Goal: Use online tool/utility: Utilize a website feature to perform a specific function

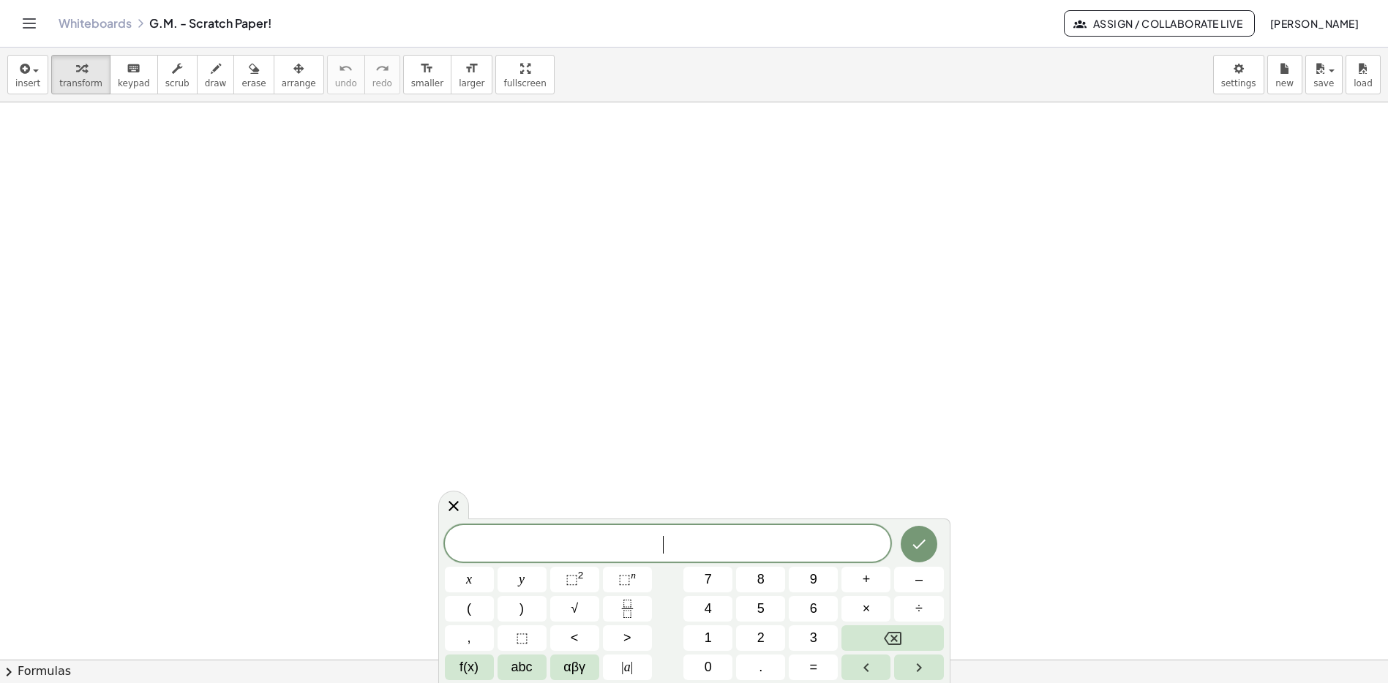
scroll to position [1, 0]
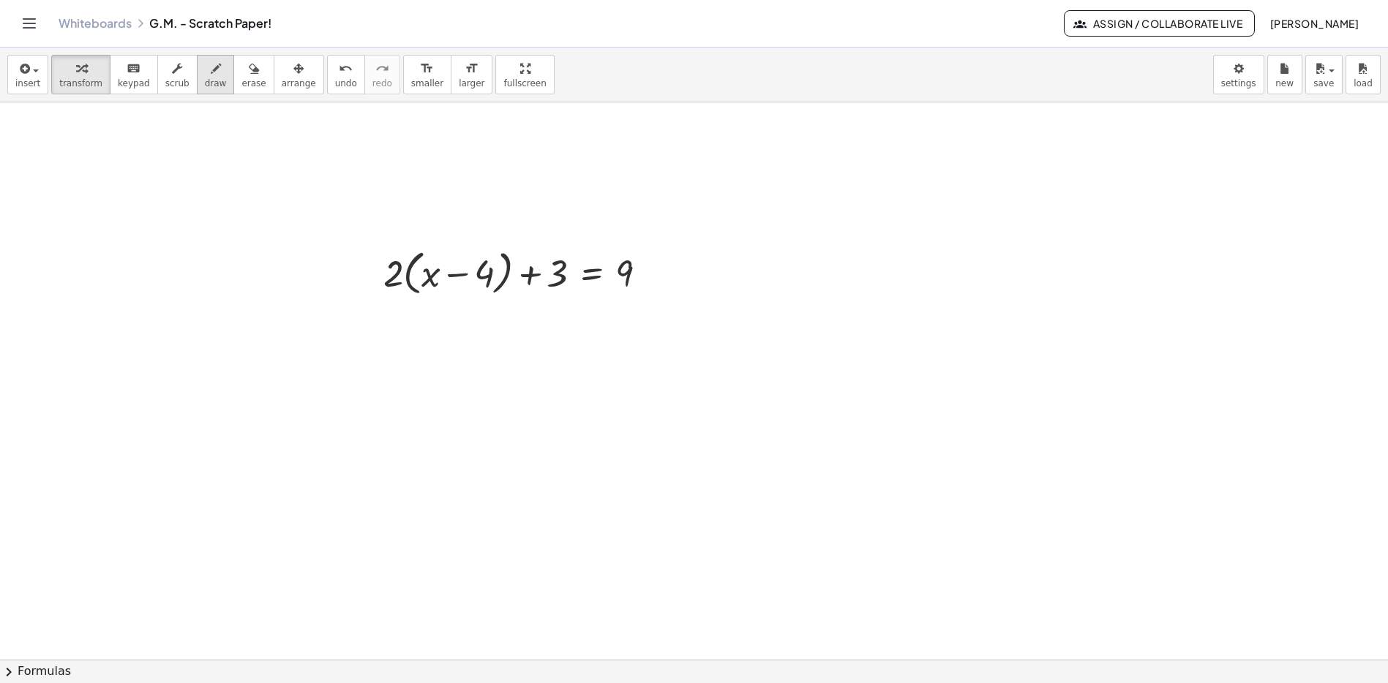
click at [215, 69] on div "button" at bounding box center [216, 68] width 22 height 18
drag, startPoint x: 595, startPoint y: 212, endPoint x: 593, endPoint y: 508, distance: 295.6
click at [89, 80] on span "transform" at bounding box center [80, 83] width 43 height 10
drag, startPoint x: 392, startPoint y: 267, endPoint x: 435, endPoint y: 261, distance: 42.8
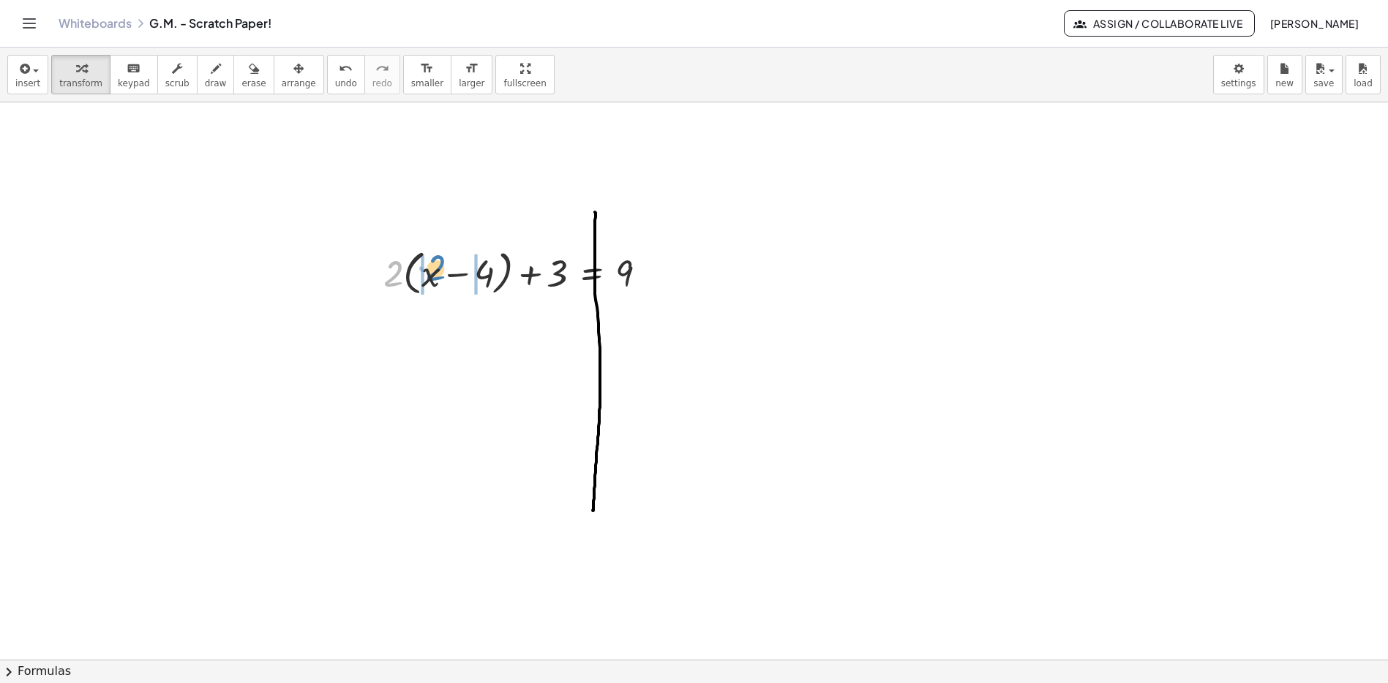
click at [435, 261] on div at bounding box center [521, 272] width 290 height 56
drag, startPoint x: 498, startPoint y: 323, endPoint x: 666, endPoint y: 321, distance: 167.6
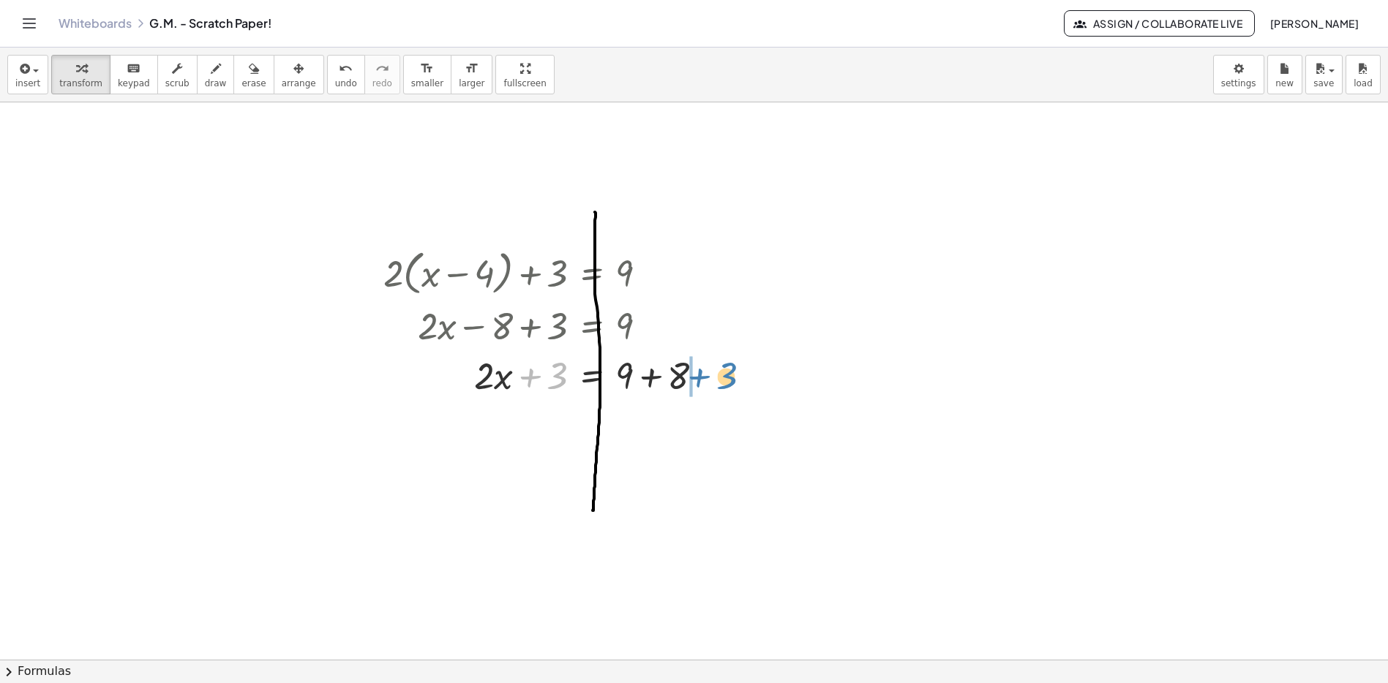
drag, startPoint x: 551, startPoint y: 381, endPoint x: 724, endPoint y: 381, distance: 172.7
click at [651, 380] on div at bounding box center [576, 375] width 401 height 50
click at [660, 428] on div at bounding box center [576, 424] width 401 height 50
drag, startPoint x: 540, startPoint y: 432, endPoint x: 631, endPoint y: 465, distance: 96.5
drag, startPoint x: 634, startPoint y: 495, endPoint x: 635, endPoint y: 475, distance: 20.5
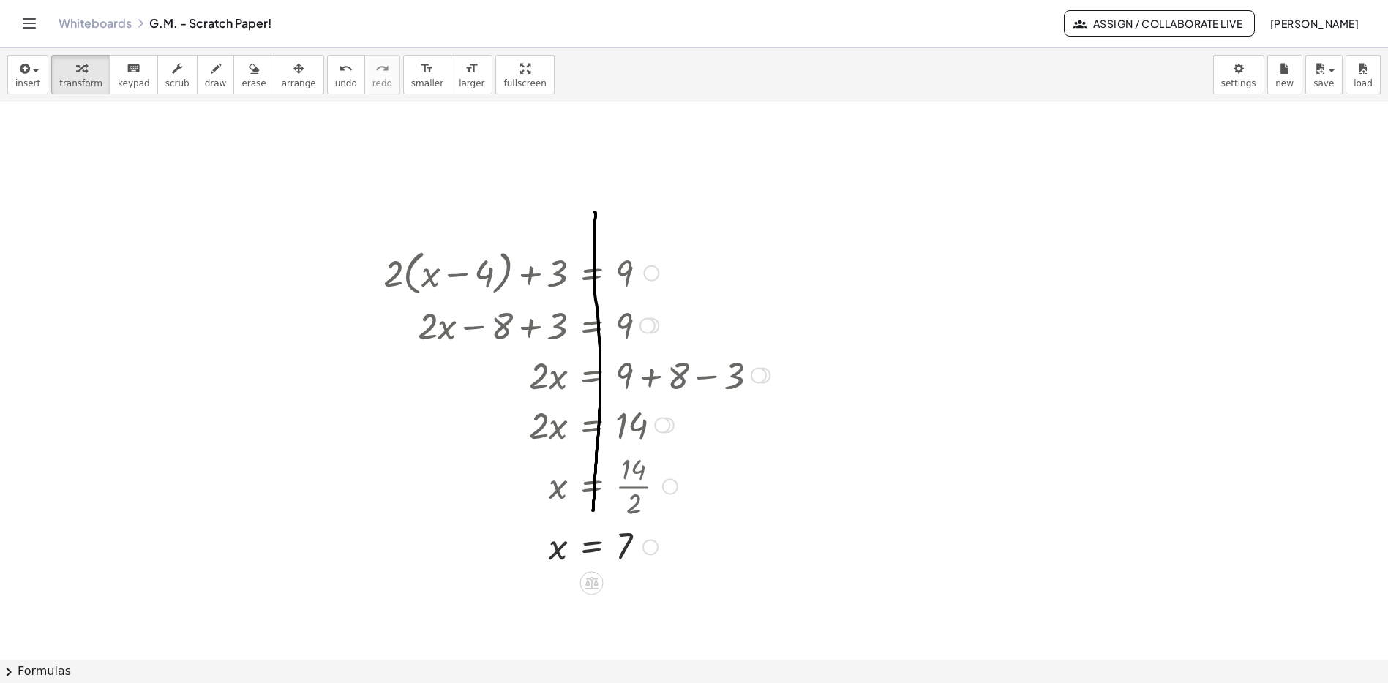
click at [656, 274] on div at bounding box center [651, 274] width 16 height 16
click at [710, 249] on span "Go back to this line" at bounding box center [725, 251] width 87 height 12
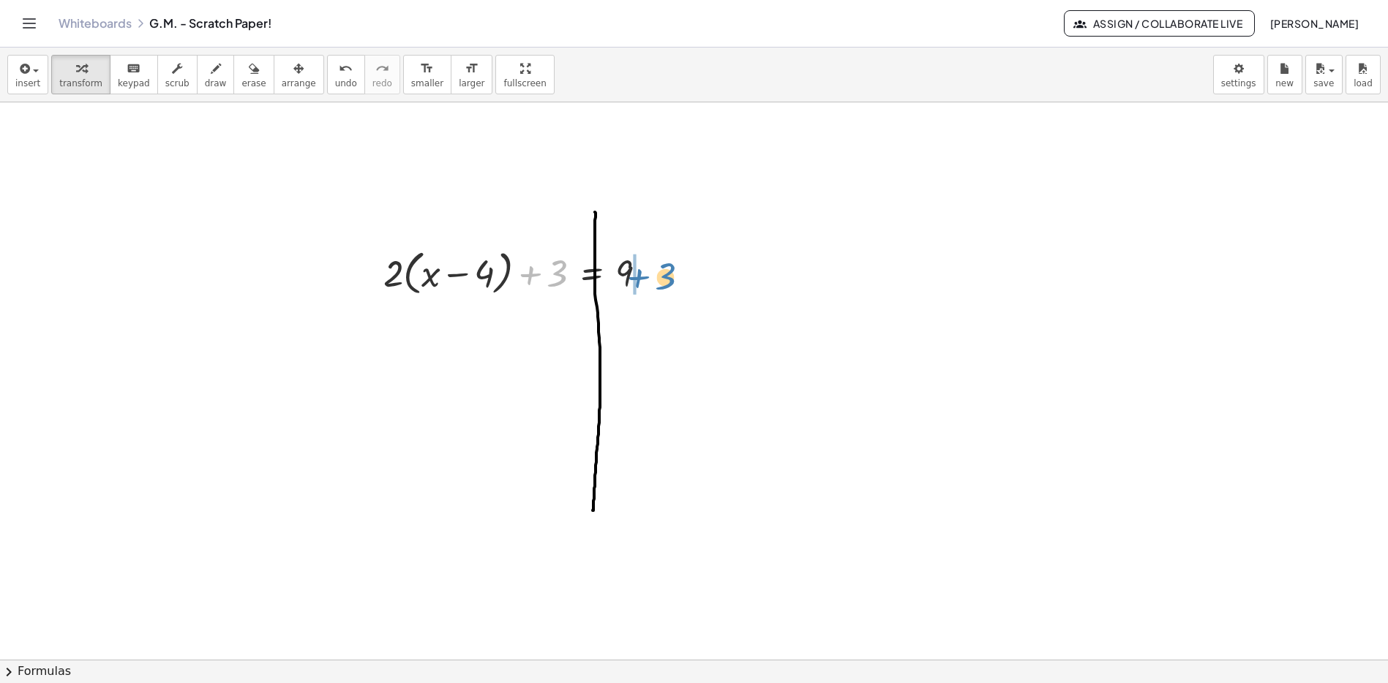
drag, startPoint x: 529, startPoint y: 275, endPoint x: 637, endPoint y: 277, distance: 108.3
click at [637, 277] on div at bounding box center [521, 272] width 290 height 56
click at [650, 329] on div at bounding box center [548, 328] width 345 height 56
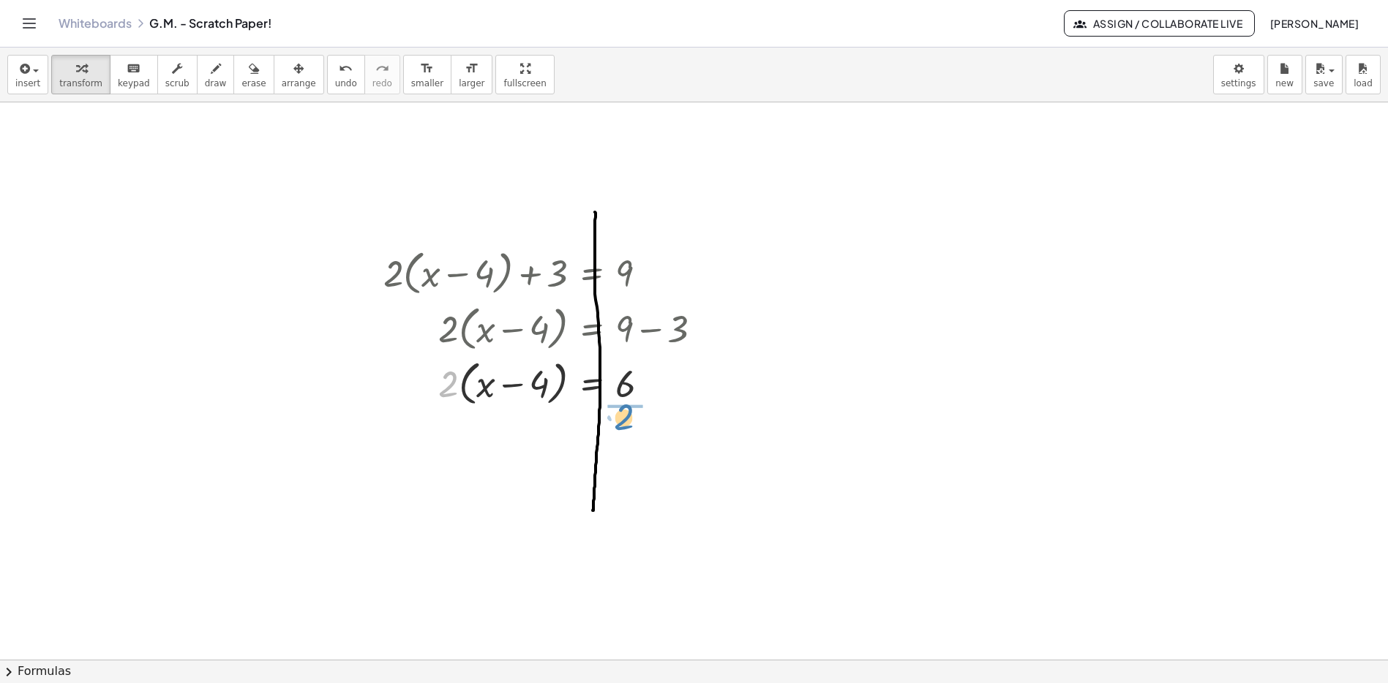
drag, startPoint x: 460, startPoint y: 394, endPoint x: 629, endPoint y: 416, distance: 170.5
drag, startPoint x: 632, startPoint y: 463, endPoint x: 633, endPoint y: 437, distance: 26.3
drag, startPoint x: 533, startPoint y: 511, endPoint x: 610, endPoint y: 514, distance: 77.6
click at [610, 514] on div at bounding box center [548, 509] width 345 height 50
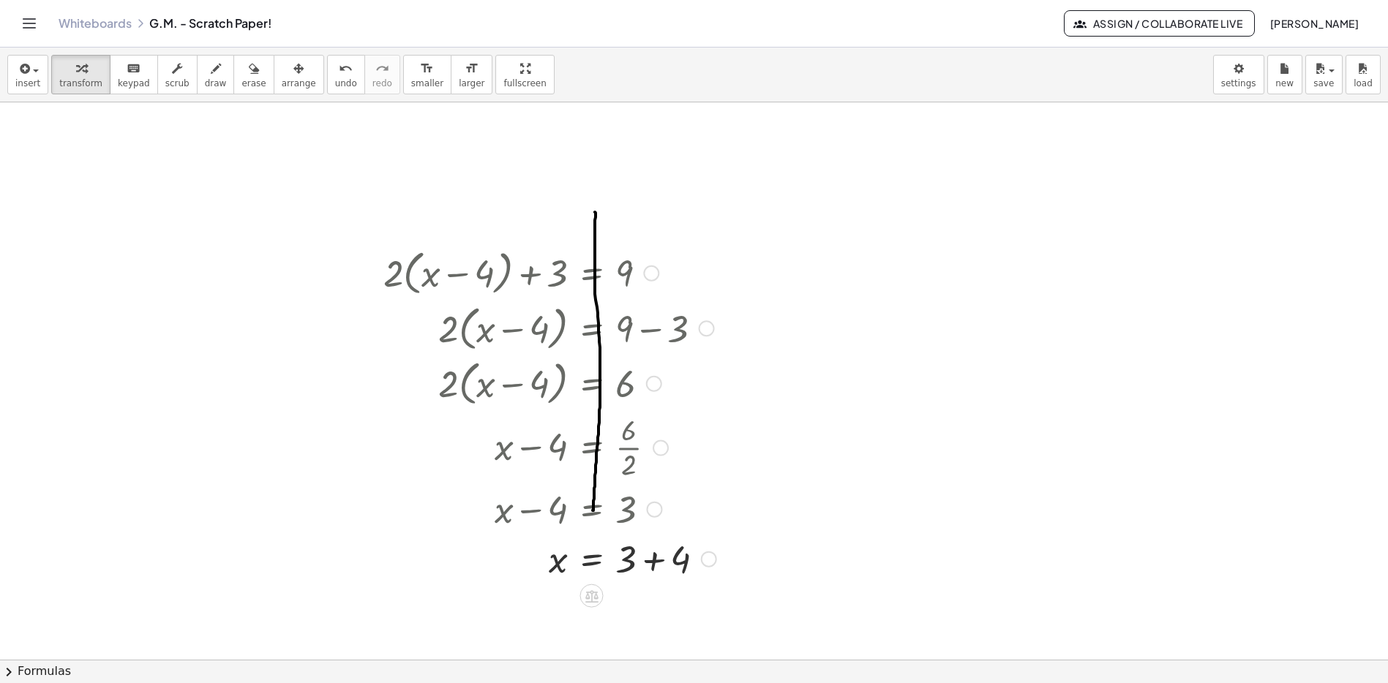
click at [652, 553] on div at bounding box center [550, 558] width 348 height 50
